Goal: Task Accomplishment & Management: Use online tool/utility

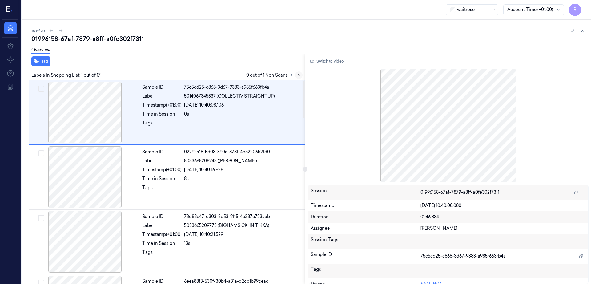
click at [301, 76] on icon at bounding box center [299, 75] width 4 height 4
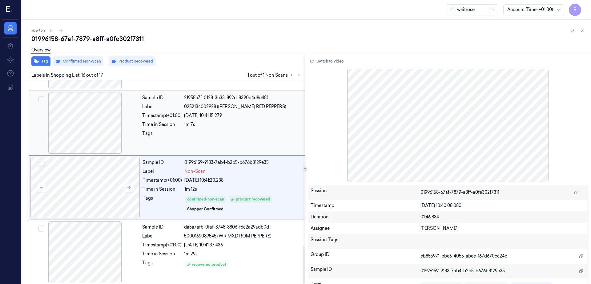
scroll to position [897, 0]
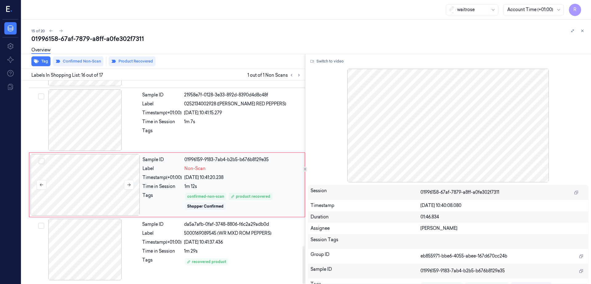
click at [93, 187] on div at bounding box center [85, 185] width 110 height 62
click at [126, 184] on button at bounding box center [129, 185] width 10 height 10
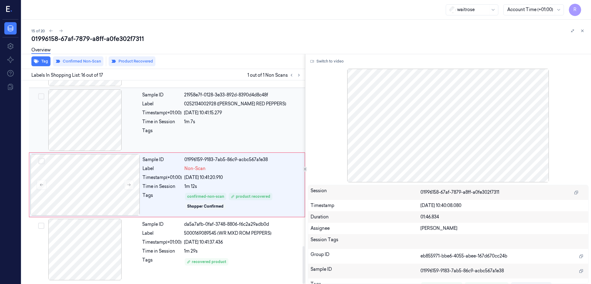
click at [102, 140] on div at bounding box center [85, 120] width 110 height 62
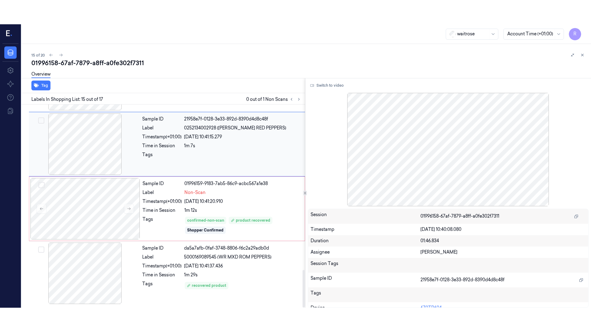
scroll to position [835, 0]
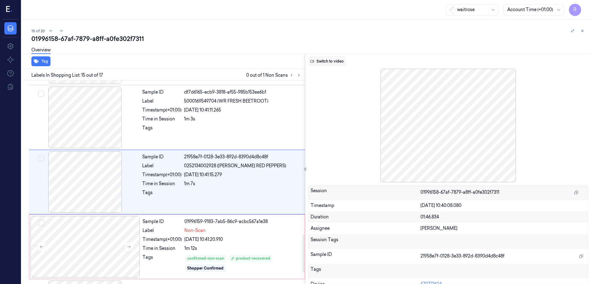
click at [335, 64] on button "Switch to video" at bounding box center [327, 61] width 38 height 10
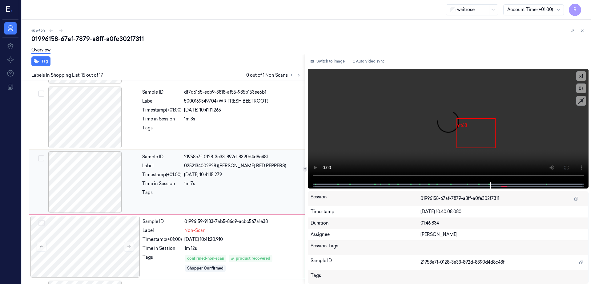
click at [95, 172] on div at bounding box center [85, 182] width 110 height 62
click at [571, 164] on button at bounding box center [566, 168] width 10 height 10
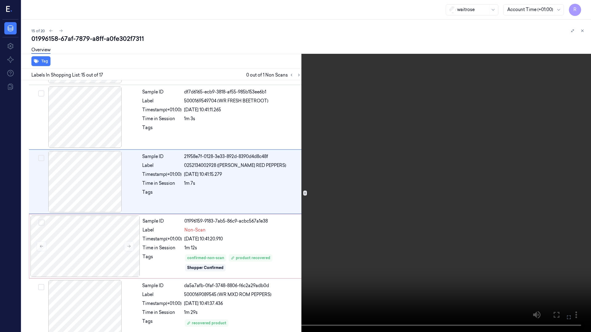
click at [18, 270] on video at bounding box center [295, 166] width 591 height 332
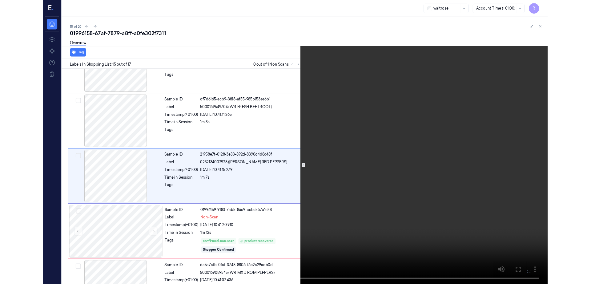
scroll to position [811, 0]
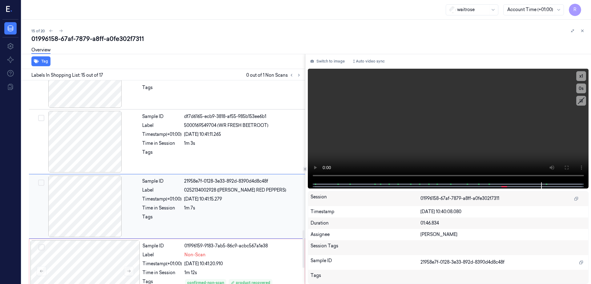
click at [94, 208] on div at bounding box center [85, 206] width 110 height 62
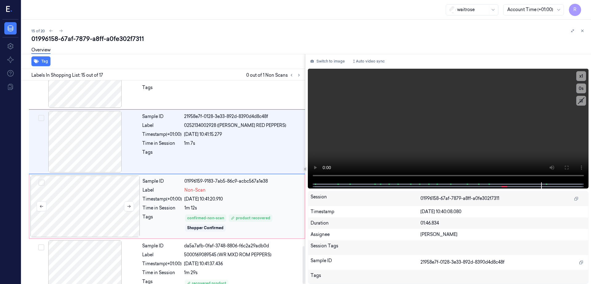
scroll to position [897, 0]
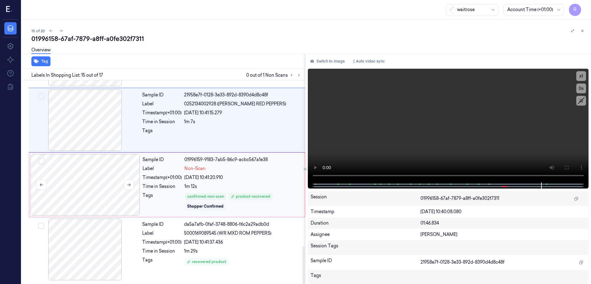
click at [98, 175] on div at bounding box center [85, 185] width 110 height 62
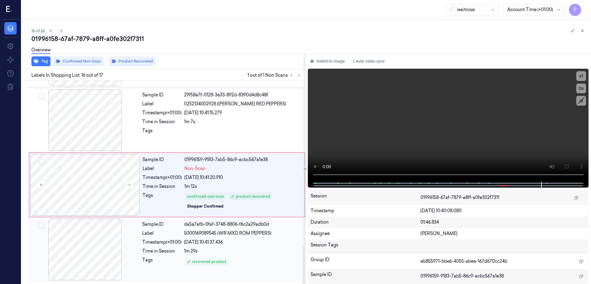
click at [95, 238] on div at bounding box center [85, 250] width 110 height 62
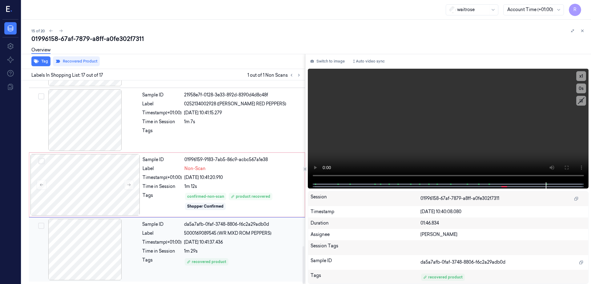
click at [95, 239] on div at bounding box center [85, 250] width 110 height 62
